Goal: Transaction & Acquisition: Purchase product/service

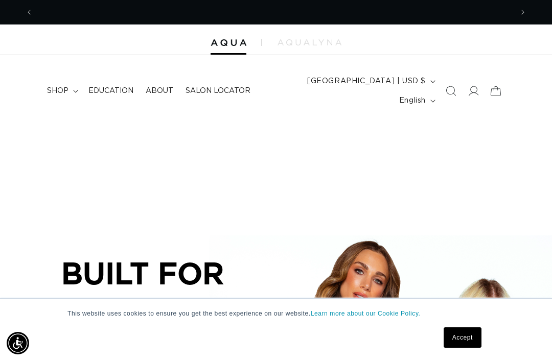
scroll to position [0, 480]
click at [57, 80] on summary "shop" at bounding box center [61, 90] width 41 height 21
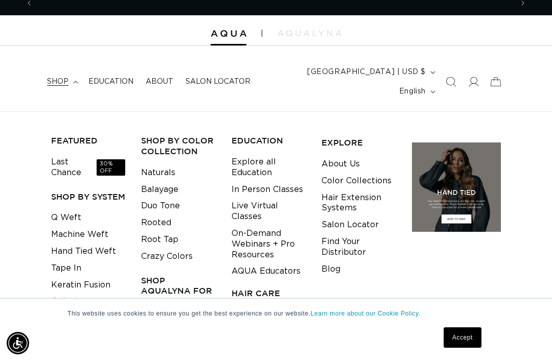
scroll to position [0, 959]
click at [67, 277] on link "Keratin Fusion" at bounding box center [80, 285] width 59 height 17
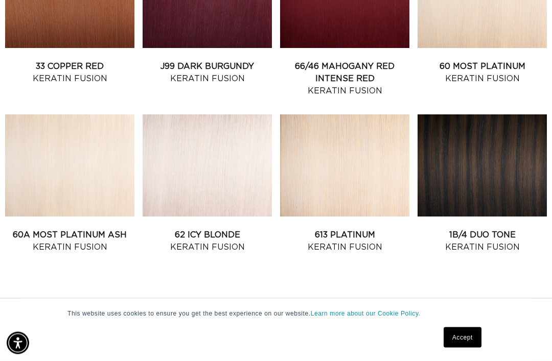
scroll to position [998, 0]
click at [270, 301] on link "2" at bounding box center [262, 312] width 22 height 22
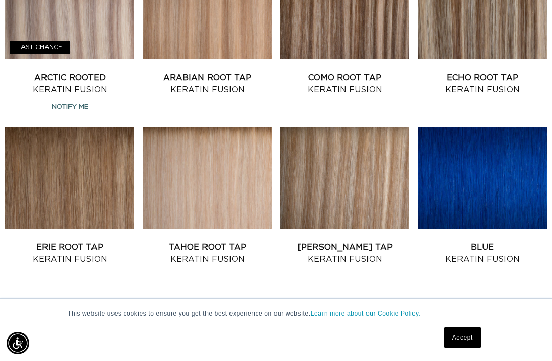
scroll to position [986, 0]
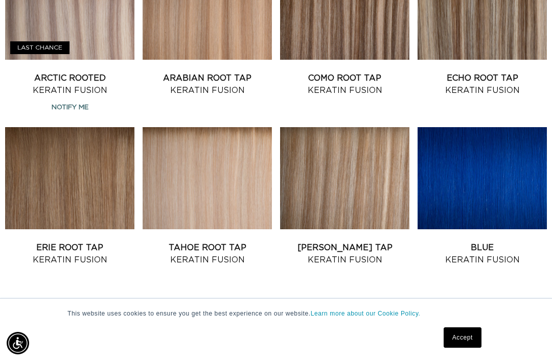
click at [309, 313] on link "3" at bounding box center [303, 324] width 22 height 22
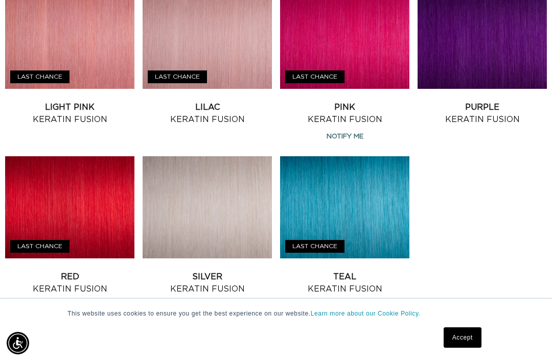
scroll to position [478, 0]
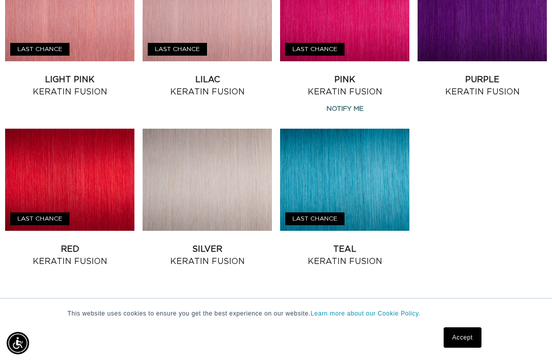
click at [218, 243] on link "Silver Keratin Fusion" at bounding box center [207, 255] width 129 height 25
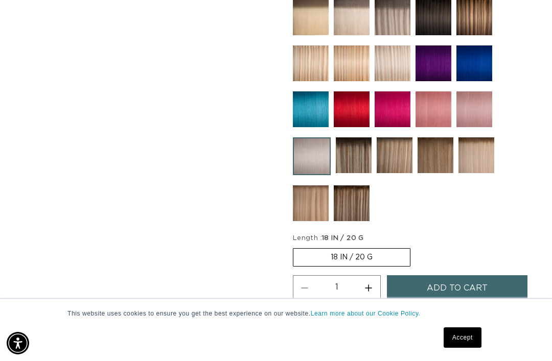
scroll to position [0, 480]
click at [493, 276] on button "Add to cart" at bounding box center [457, 289] width 141 height 26
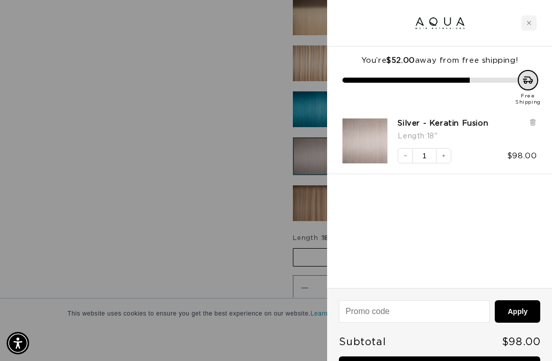
scroll to position [0, 959]
click at [215, 260] on div at bounding box center [276, 180] width 552 height 361
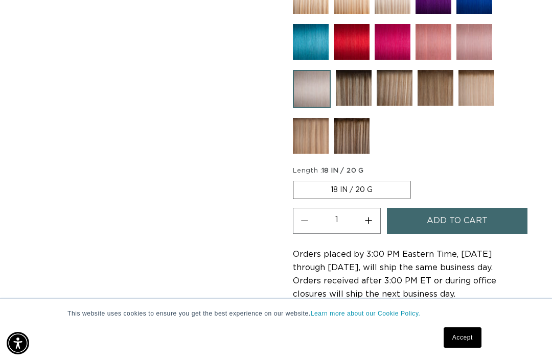
scroll to position [673, 0]
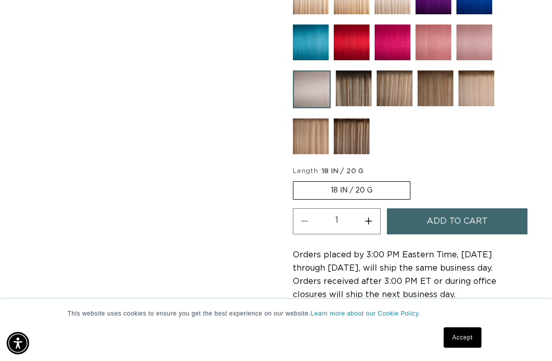
click at [470, 215] on span "Add to cart" at bounding box center [457, 222] width 61 height 26
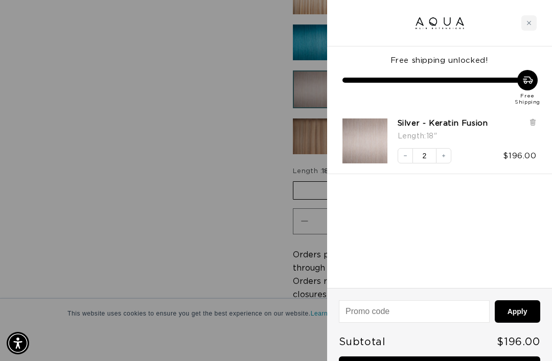
scroll to position [0, 480]
click at [396, 145] on div "Decrease quantity 2 Increase quantity $196.00" at bounding box center [462, 151] width 149 height 26
click at [405, 154] on icon "Decrease quantity" at bounding box center [405, 156] width 6 height 6
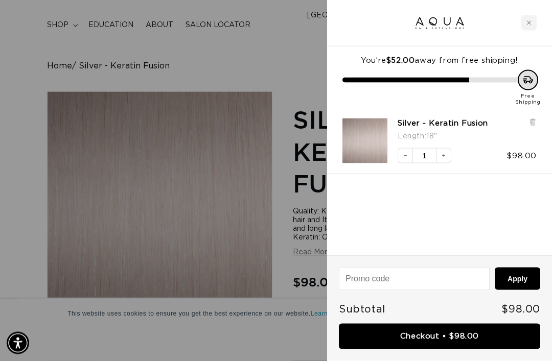
scroll to position [0, 0]
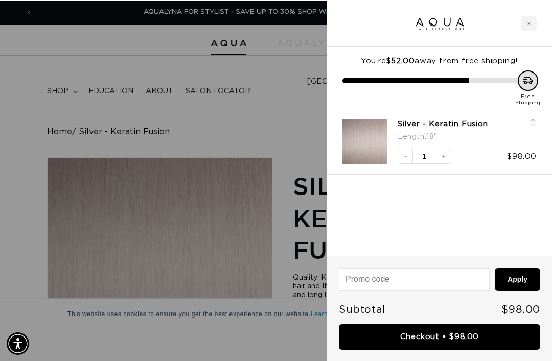
click at [232, 125] on div at bounding box center [276, 180] width 552 height 361
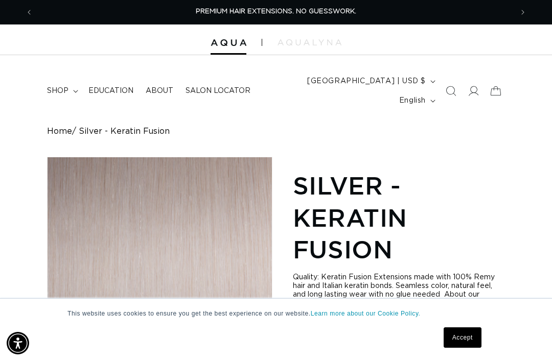
click at [452, 86] on icon "Search" at bounding box center [451, 91] width 10 height 10
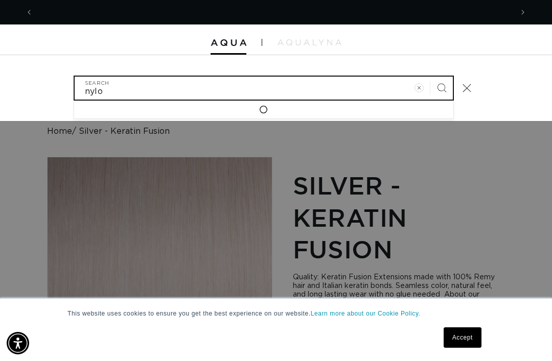
scroll to position [0, 480]
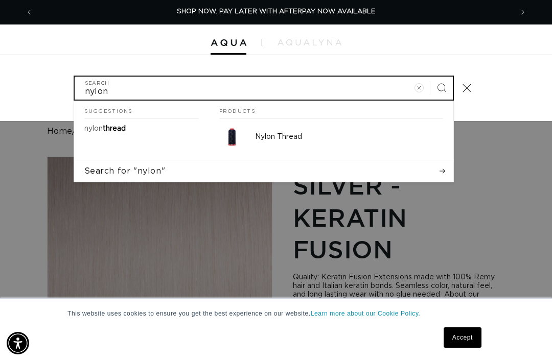
type input "nylon"
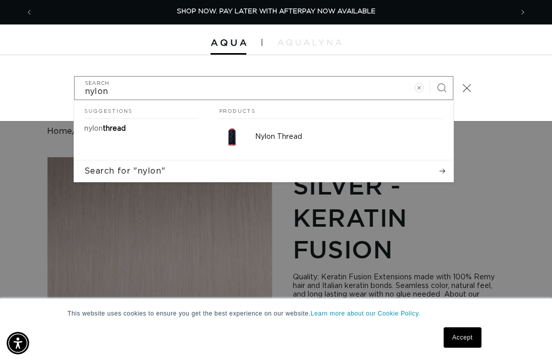
click at [349, 124] on div "Nylon Thread" at bounding box center [349, 137] width 188 height 26
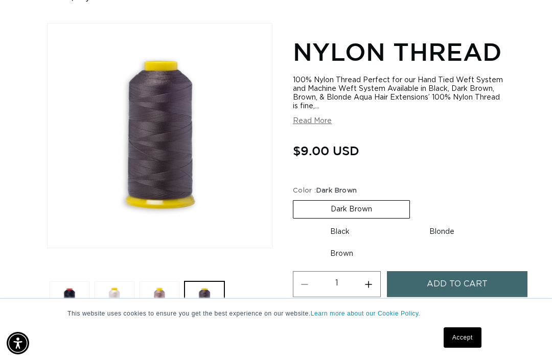
scroll to position [0, 480]
click at [462, 271] on span "Add to cart" at bounding box center [457, 284] width 61 height 26
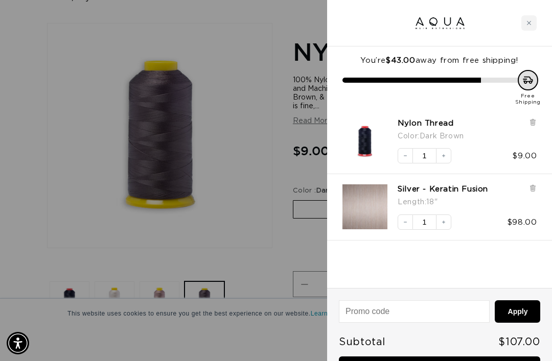
scroll to position [0, 959]
click at [240, 361] on div at bounding box center [276, 180] width 552 height 361
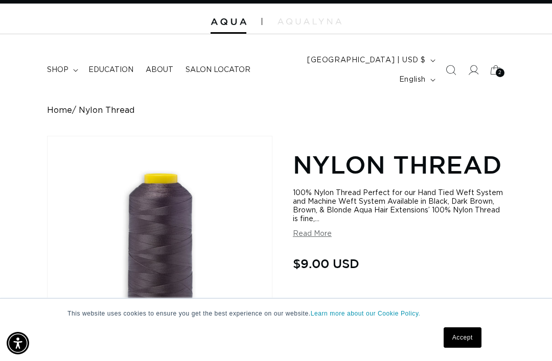
scroll to position [0, 0]
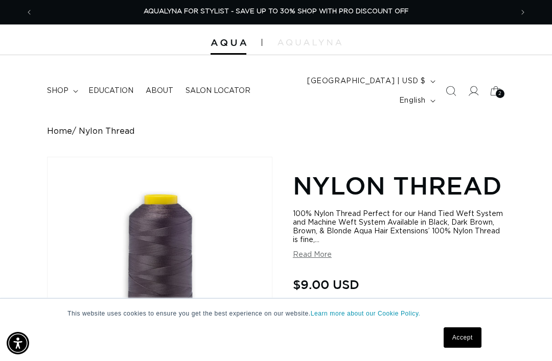
click at [506, 88] on icon at bounding box center [496, 91] width 22 height 22
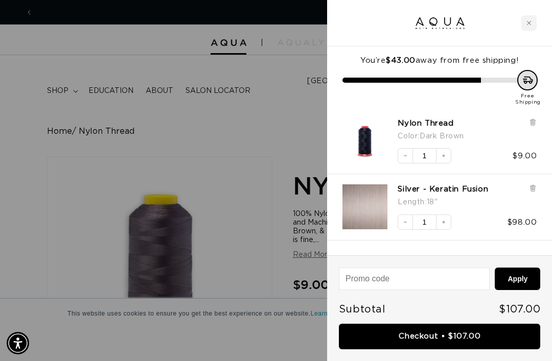
scroll to position [0, 480]
click at [83, 174] on div at bounding box center [276, 180] width 552 height 361
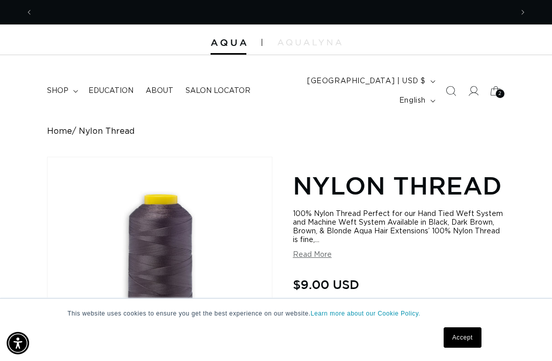
scroll to position [0, 959]
